Goal: Task Accomplishment & Management: Complete application form

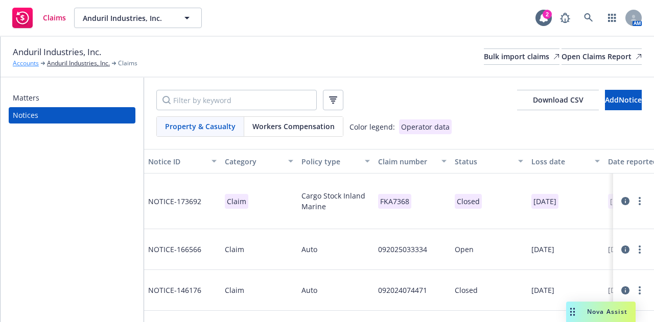
click at [32, 65] on link "Accounts" at bounding box center [26, 63] width 26 height 9
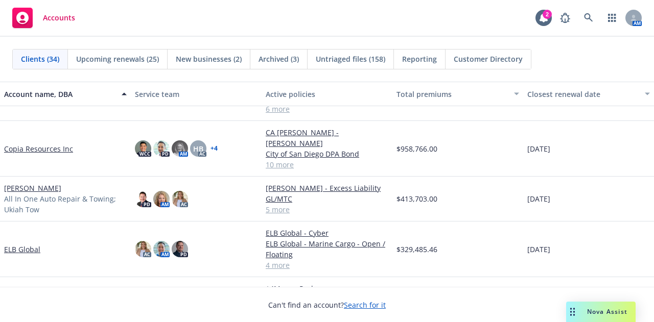
scroll to position [420, 0]
click at [58, 183] on link "[PERSON_NAME]" at bounding box center [32, 187] width 57 height 11
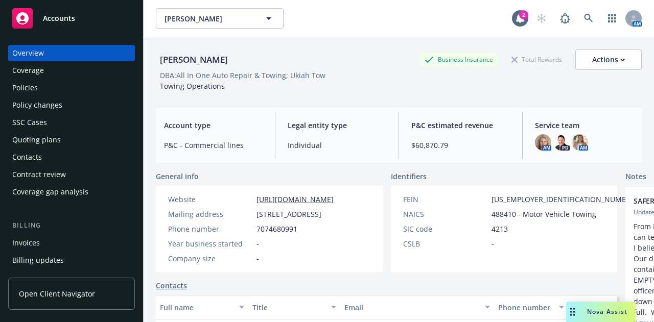
click at [83, 91] on div "Policies" at bounding box center [71, 88] width 118 height 16
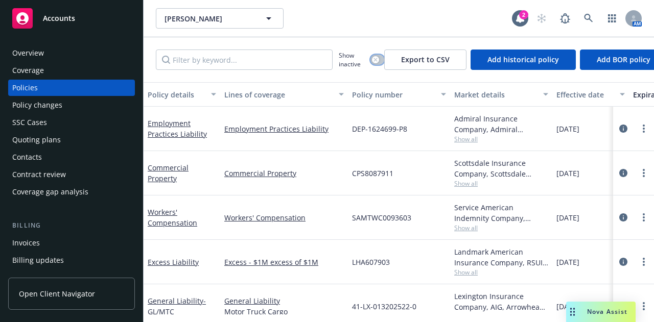
click at [378, 63] on button "button" at bounding box center [377, 60] width 14 height 10
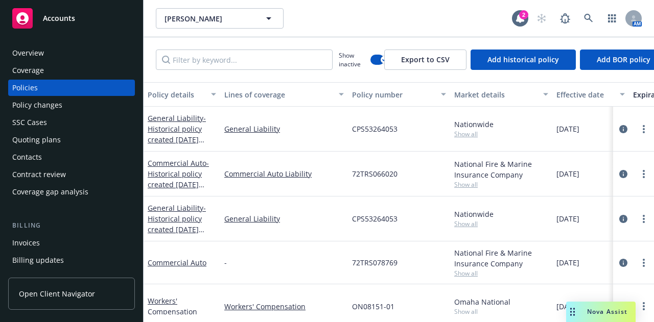
click at [564, 98] on div "Effective date" at bounding box center [584, 94] width 57 height 11
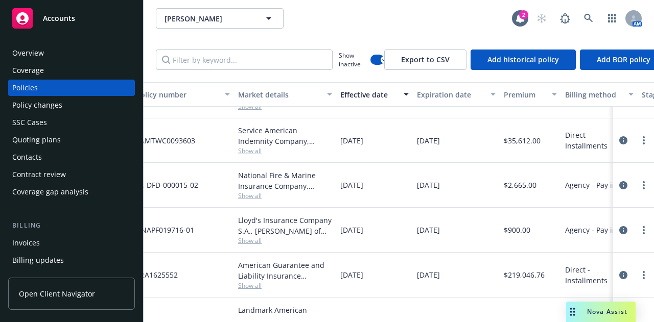
scroll to position [242, 0]
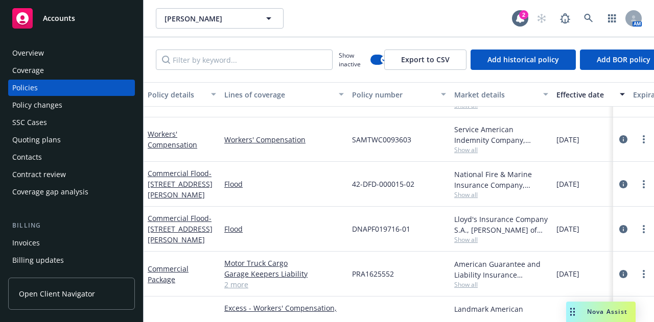
click at [43, 140] on div "Quoting plans" at bounding box center [36, 140] width 49 height 16
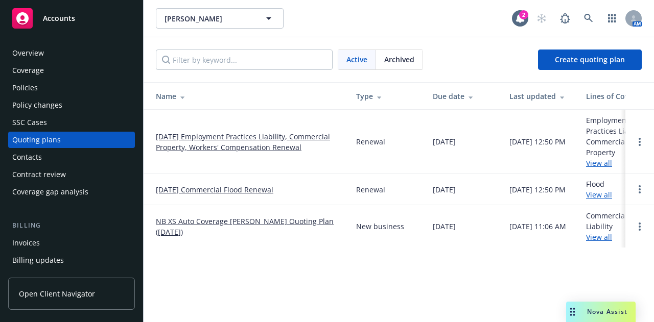
click at [254, 193] on link "[DATE] Commercial Flood Renewal" at bounding box center [214, 189] width 117 height 11
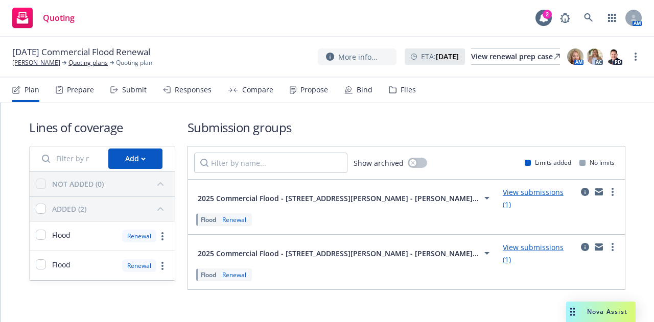
click at [131, 92] on div "Submit" at bounding box center [134, 90] width 25 height 8
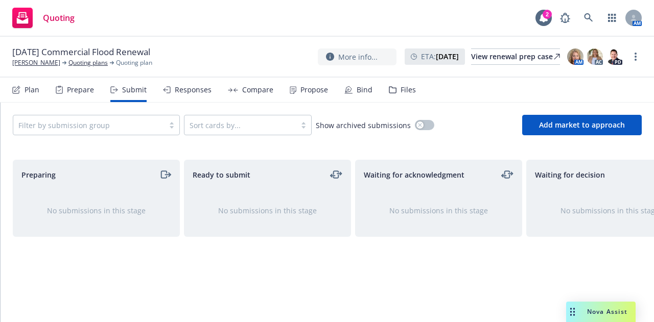
scroll to position [0, 223]
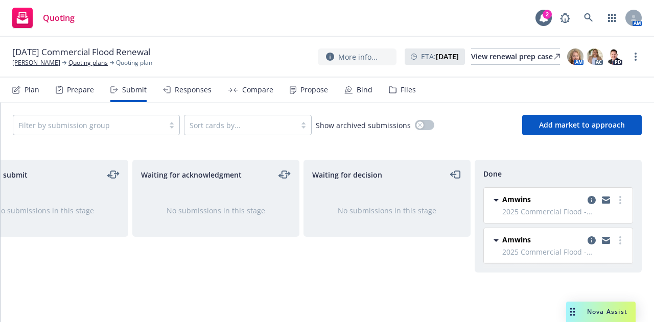
click at [361, 88] on div "Bind" at bounding box center [364, 90] width 16 height 8
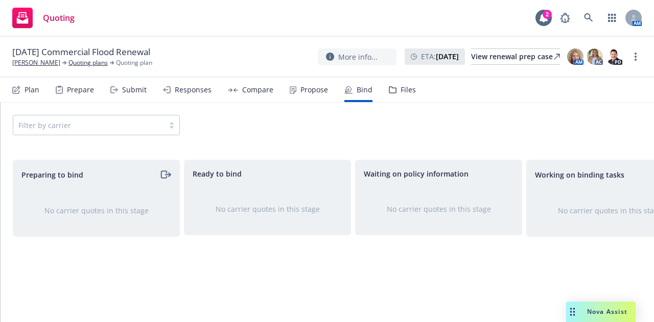
scroll to position [0, 1]
click at [360, 94] on div "Bind" at bounding box center [358, 90] width 28 height 25
click at [193, 94] on div "Responses" at bounding box center [187, 90] width 49 height 25
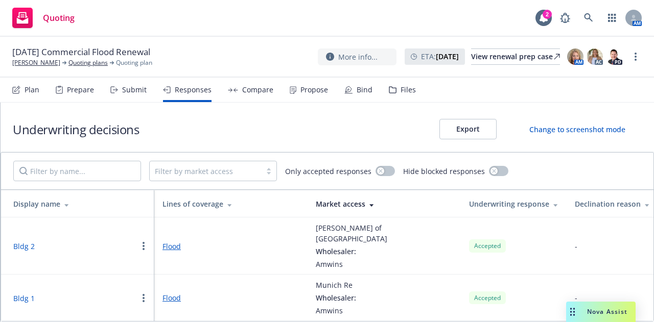
click at [253, 95] on div "Compare" at bounding box center [250, 90] width 45 height 25
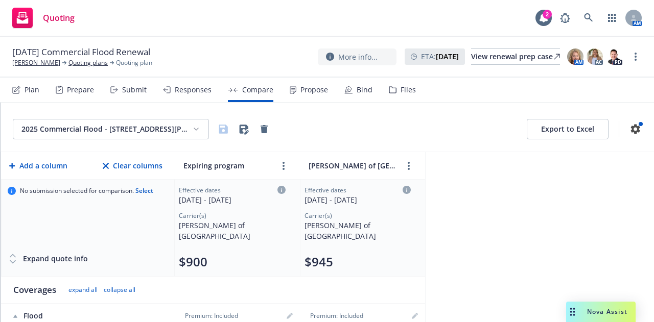
click at [366, 98] on div "Bind" at bounding box center [358, 90] width 28 height 25
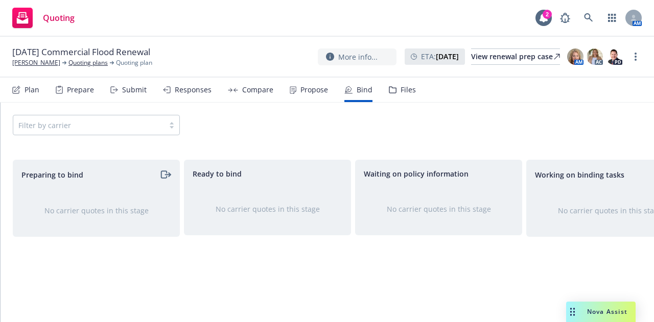
scroll to position [0, 223]
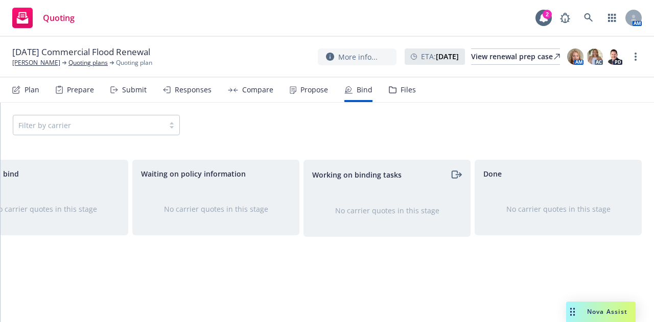
click at [194, 83] on div "Responses" at bounding box center [187, 90] width 49 height 25
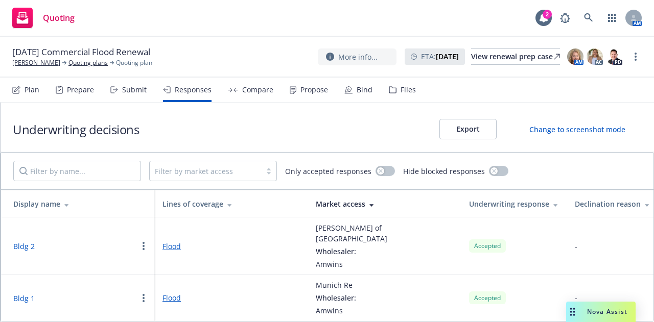
click at [124, 89] on div "Submit" at bounding box center [134, 90] width 25 height 8
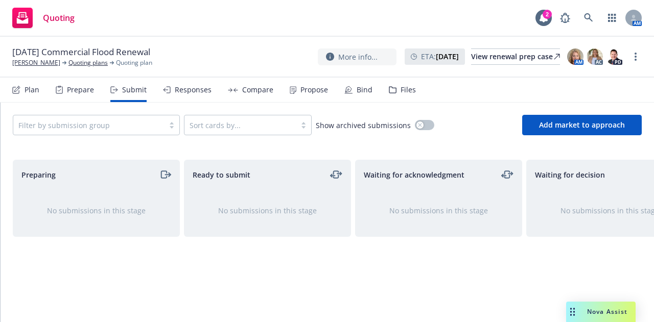
scroll to position [0, 223]
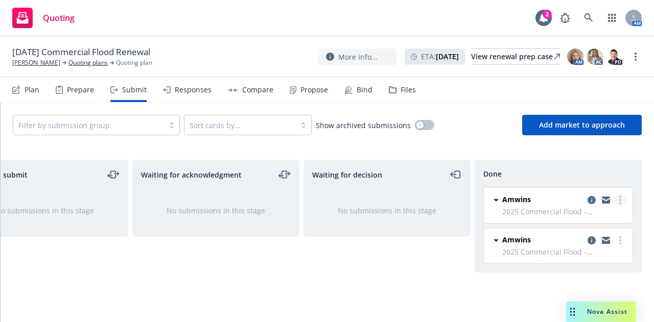
click at [622, 198] on link "more" at bounding box center [620, 200] width 12 height 12
click at [314, 299] on div "Preparing No submissions in this stage Ready to submit No submissions in this s…" at bounding box center [327, 234] width 653 height 149
click at [586, 200] on link "copy logging email" at bounding box center [591, 200] width 12 height 12
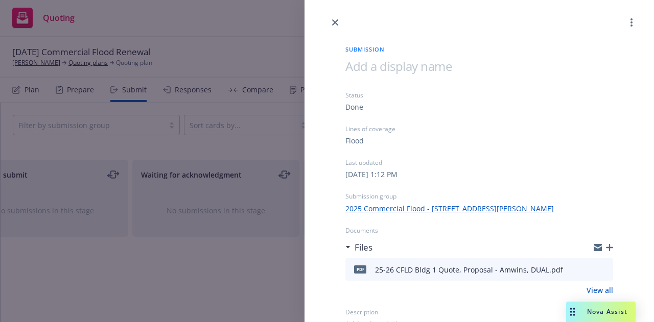
scroll to position [7, 0]
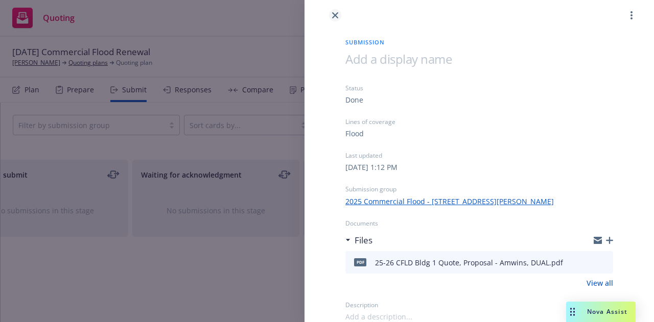
click at [333, 18] on link "close" at bounding box center [335, 15] width 12 height 12
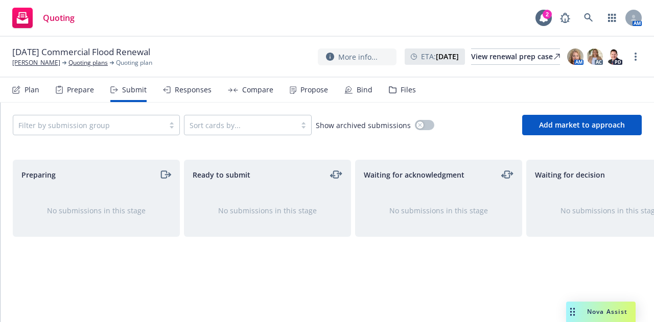
scroll to position [0, 223]
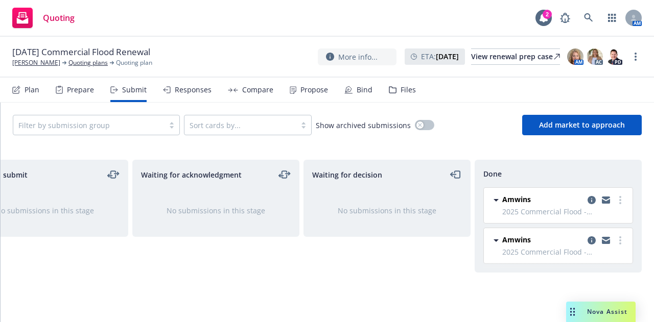
click at [500, 201] on icon at bounding box center [496, 200] width 12 height 12
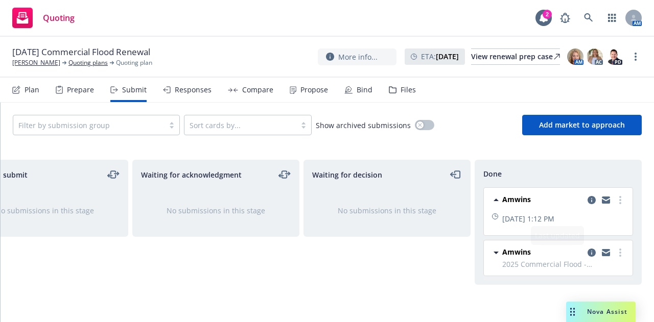
click at [499, 197] on icon at bounding box center [496, 200] width 12 height 12
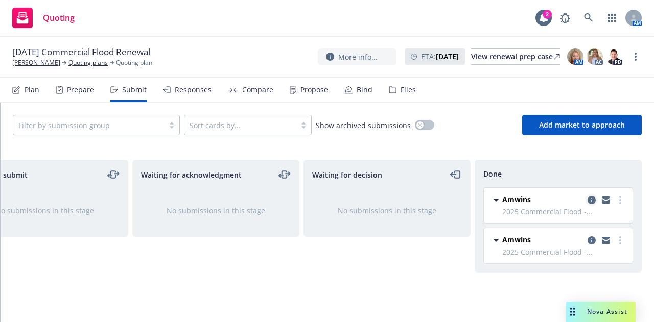
click at [590, 203] on icon "copy logging email" at bounding box center [591, 200] width 8 height 8
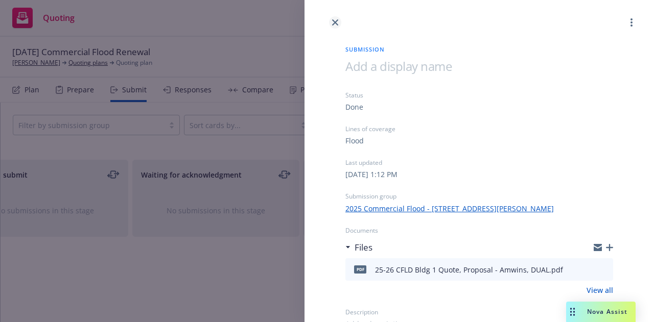
click at [335, 22] on icon "close" at bounding box center [335, 22] width 6 height 6
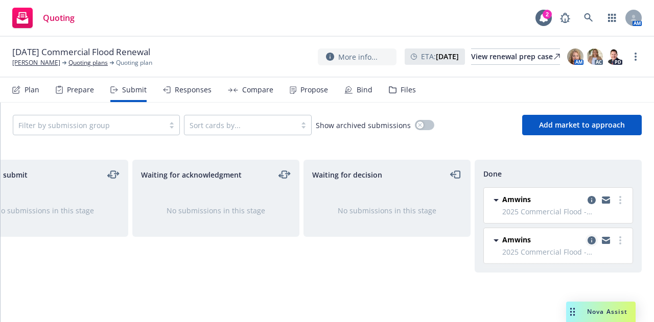
click at [589, 238] on icon "copy logging email" at bounding box center [591, 240] width 8 height 8
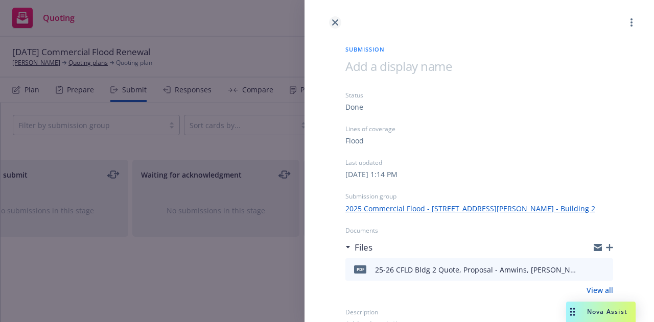
click at [334, 23] on icon "close" at bounding box center [335, 22] width 6 height 6
